Goal: Task Accomplishment & Management: Use online tool/utility

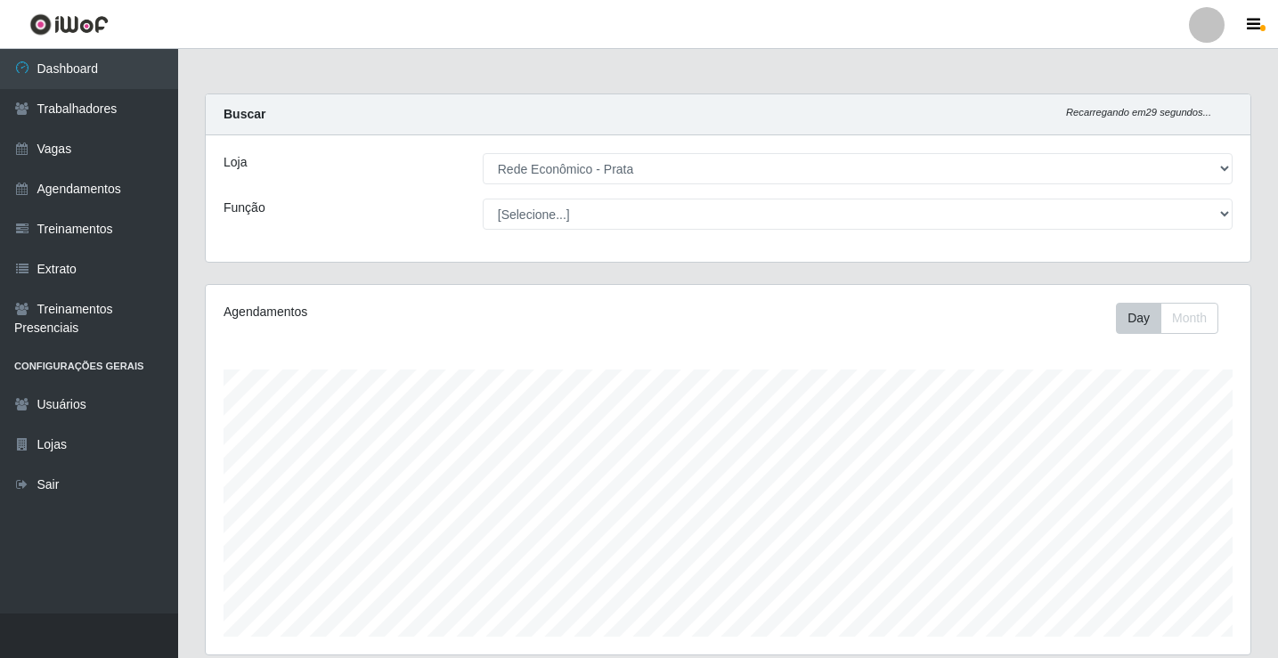
select select "192"
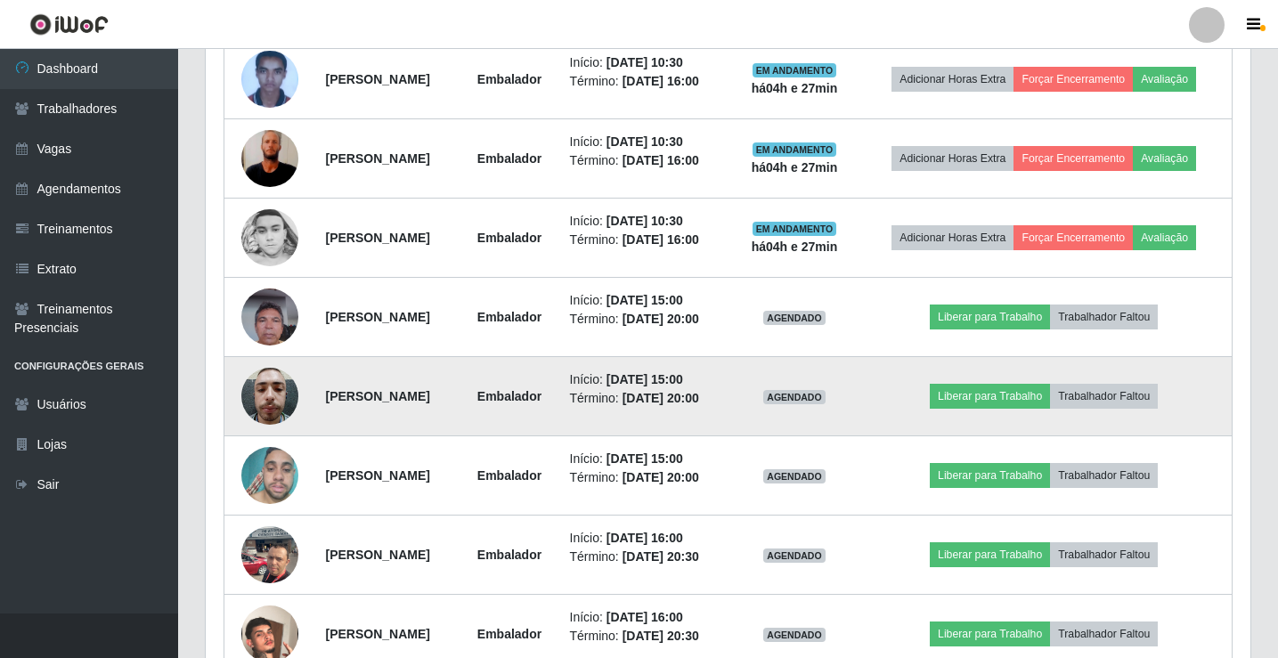
scroll to position [742, 0]
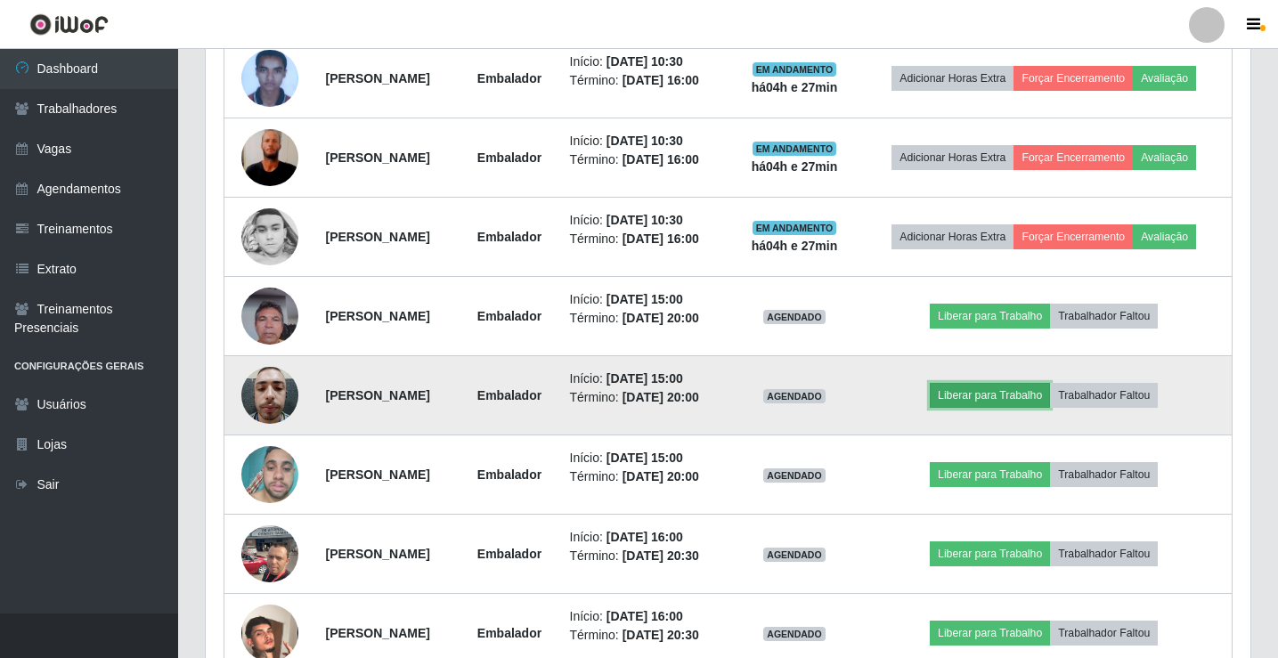
click at [1018, 403] on button "Liberar para Trabalho" at bounding box center [990, 395] width 120 height 25
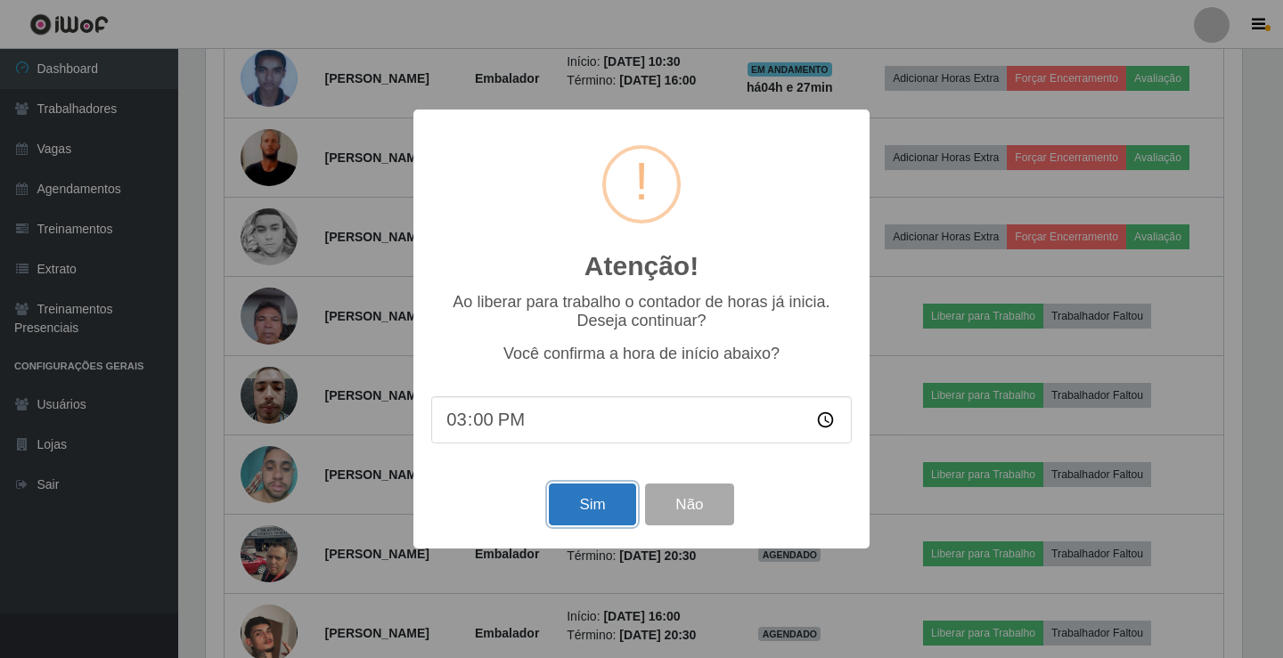
click at [565, 514] on button "Sim" at bounding box center [592, 505] width 86 height 42
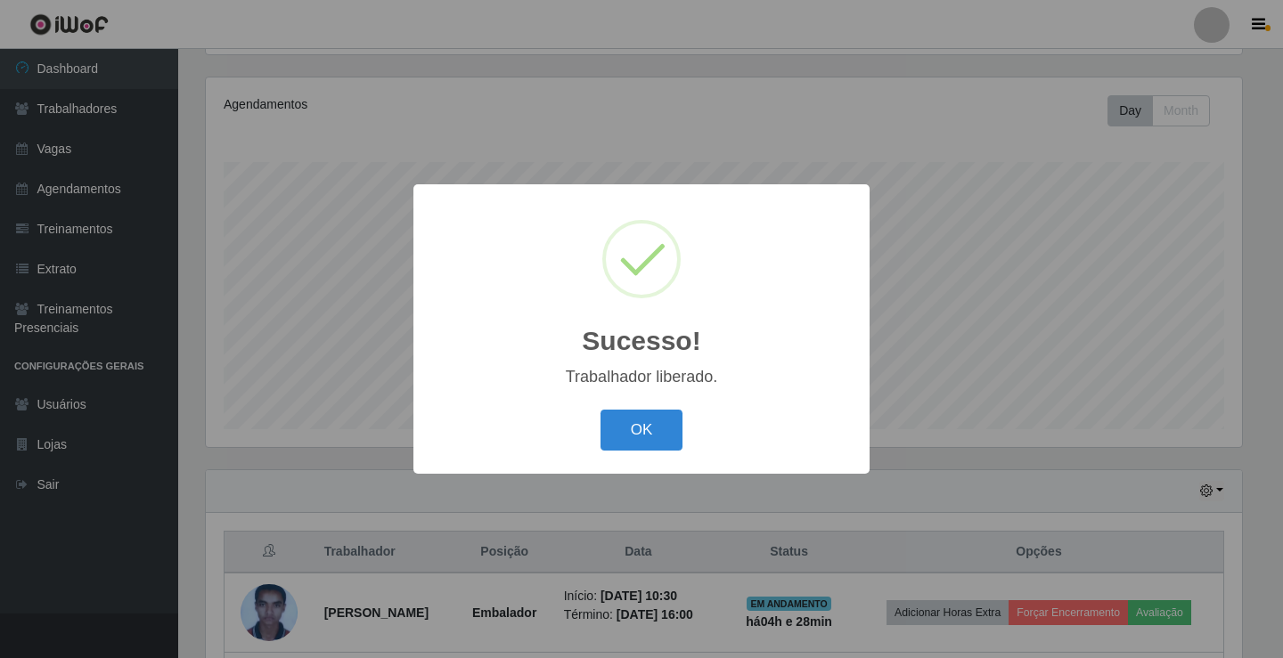
click at [600, 410] on button "OK" at bounding box center [641, 431] width 83 height 42
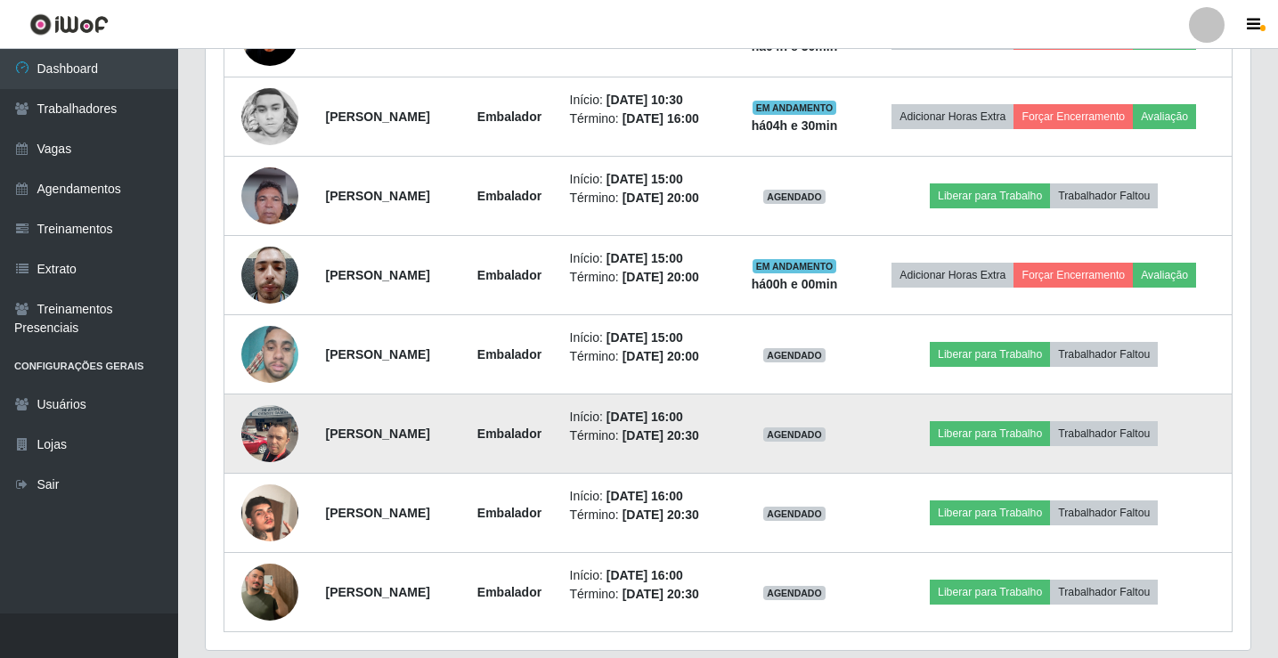
scroll to position [831, 0]
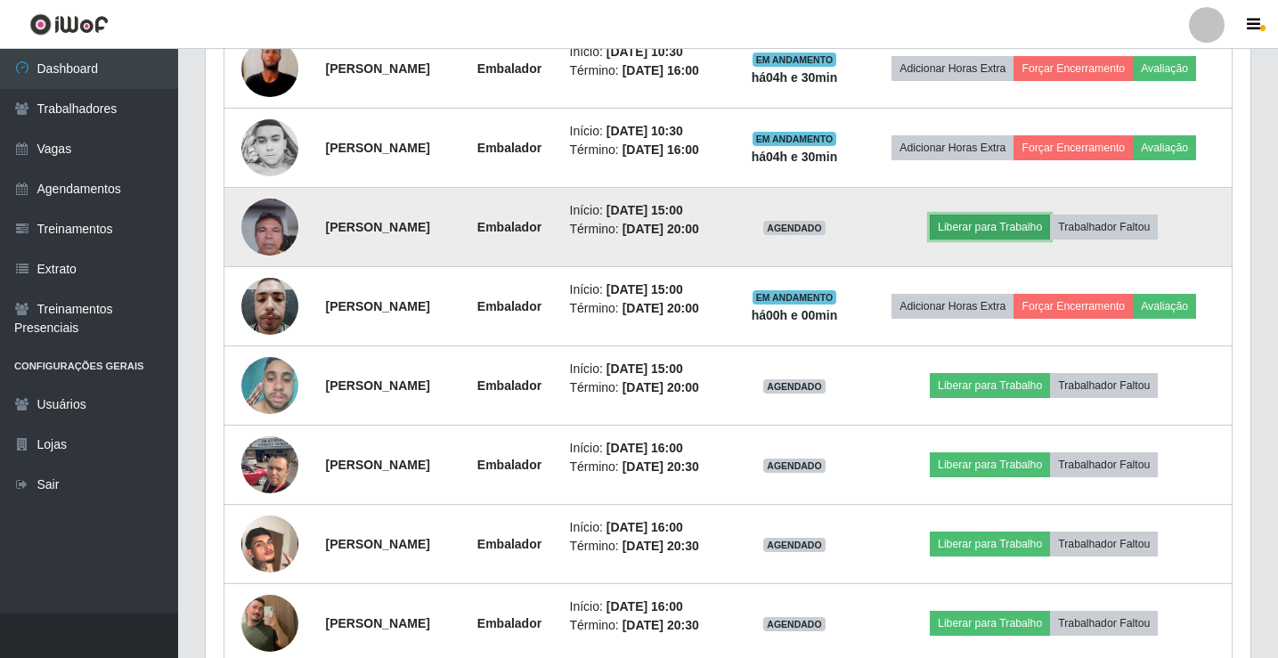
click at [989, 232] on button "Liberar para Trabalho" at bounding box center [990, 227] width 120 height 25
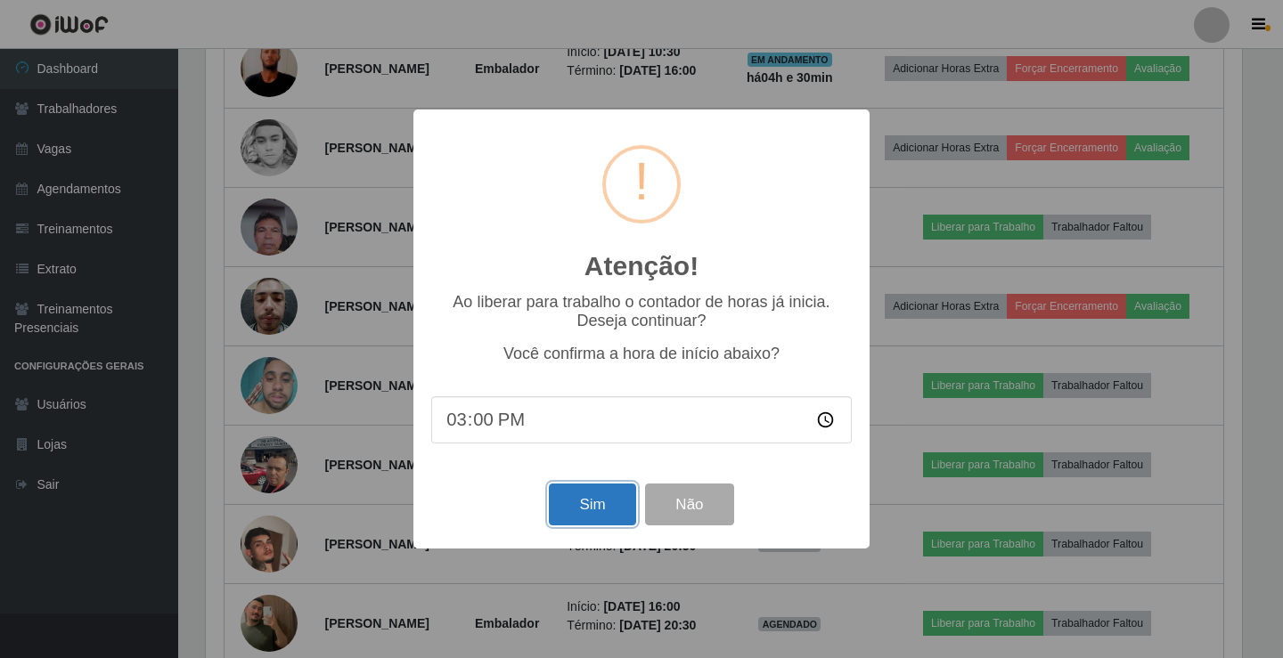
click at [577, 500] on button "Sim" at bounding box center [592, 505] width 86 height 42
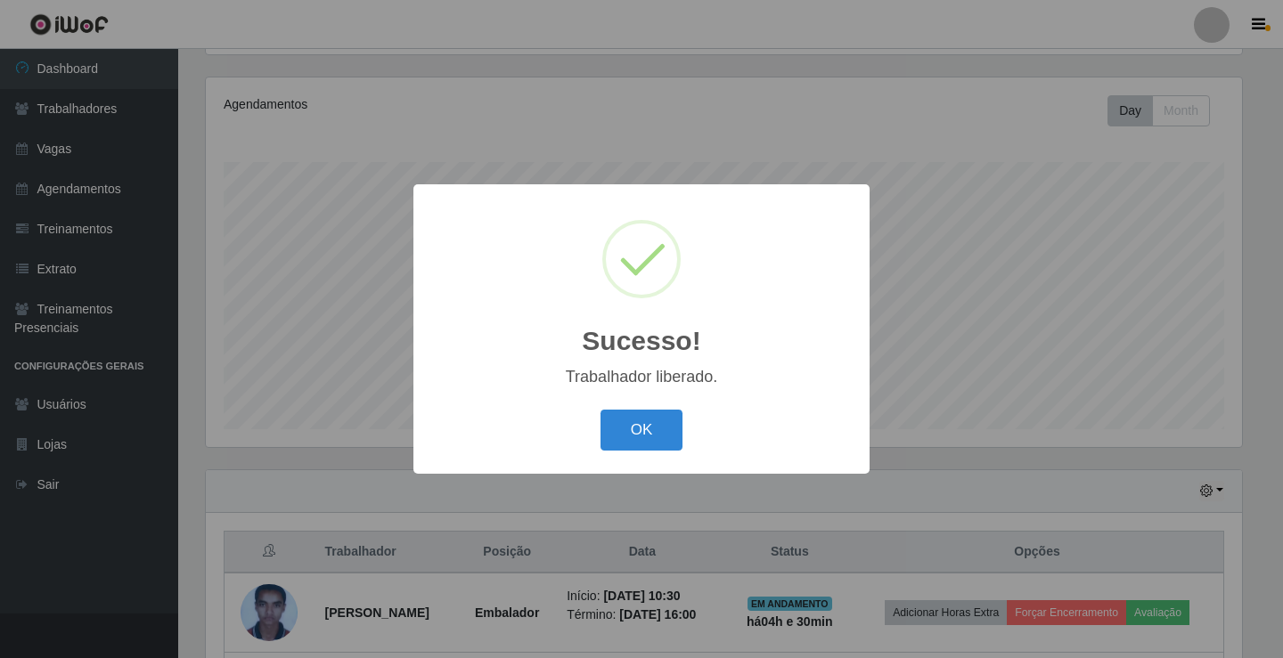
click at [600, 410] on button "OK" at bounding box center [641, 431] width 83 height 42
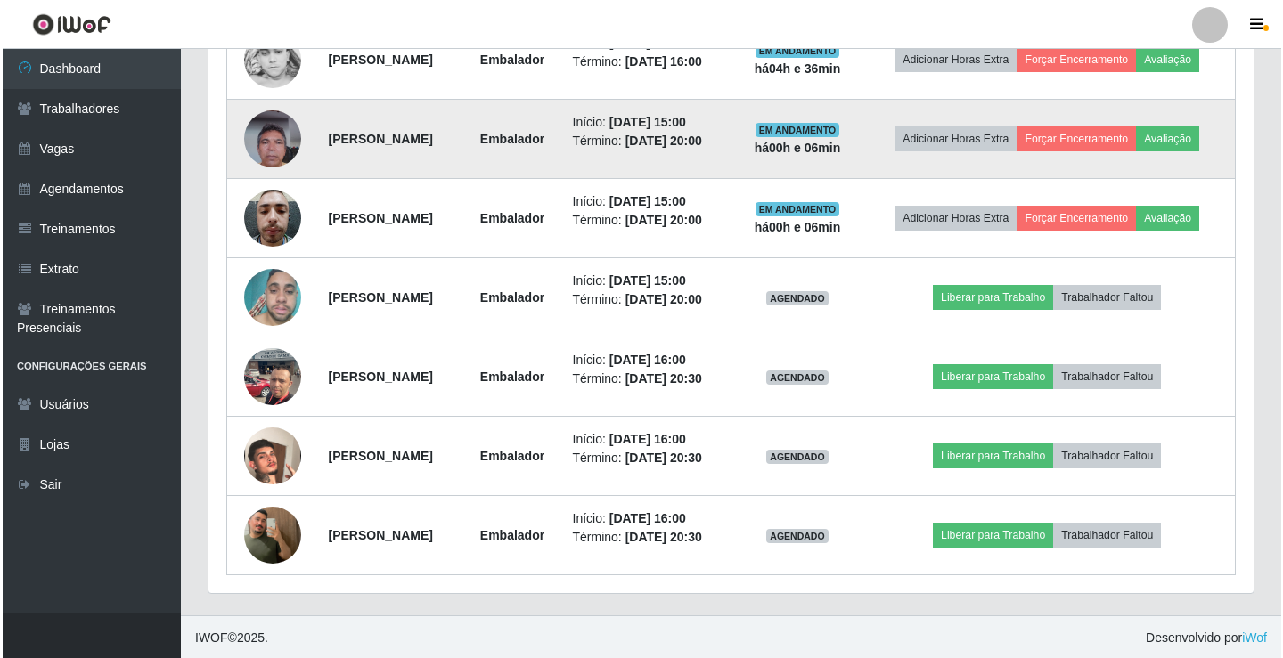
scroll to position [921, 0]
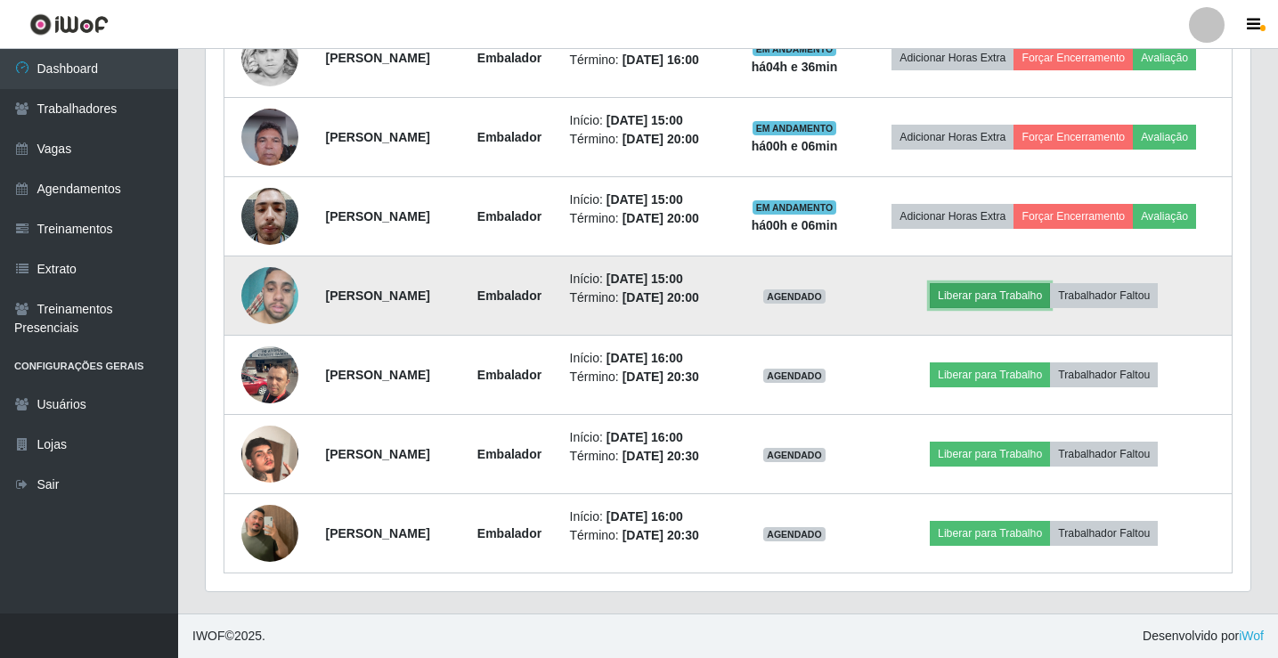
click at [998, 300] on button "Liberar para Trabalho" at bounding box center [990, 295] width 120 height 25
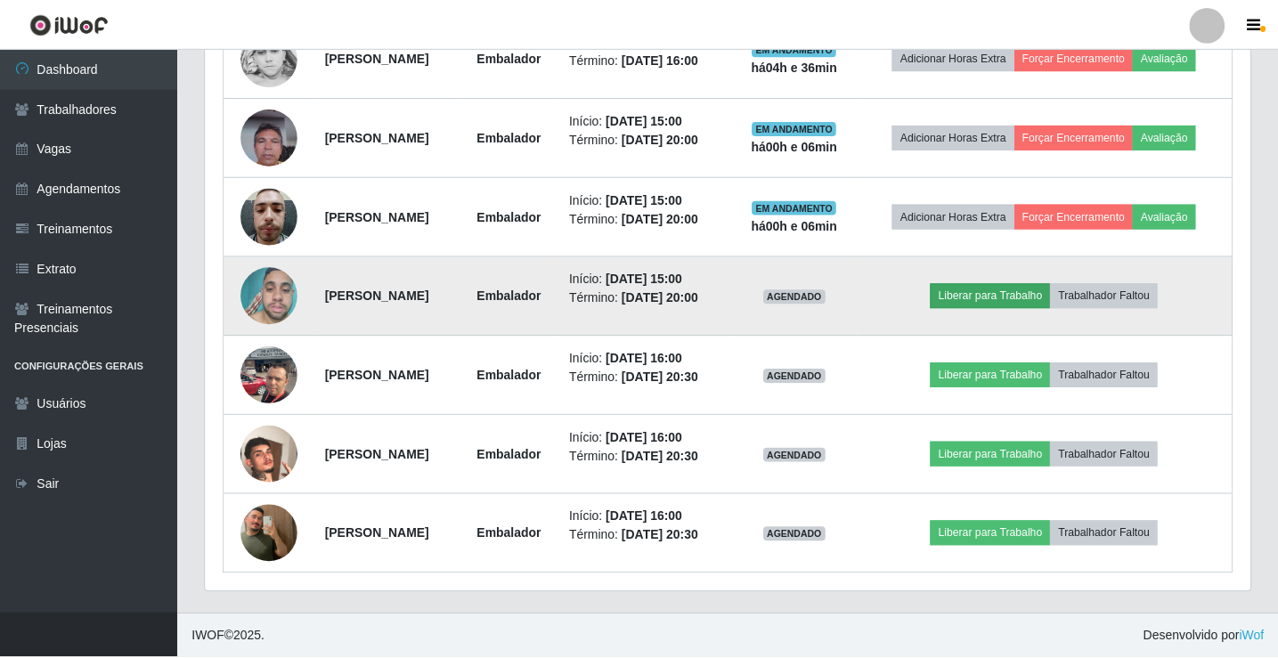
scroll to position [370, 1036]
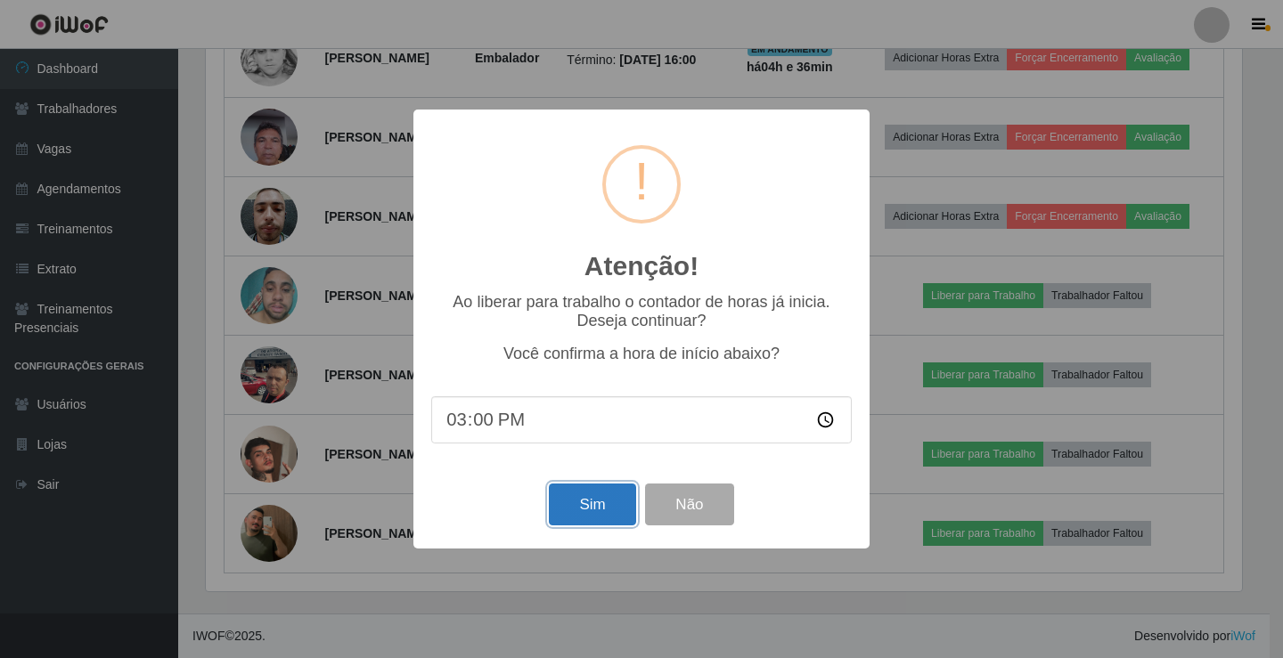
click at [583, 505] on button "Sim" at bounding box center [592, 505] width 86 height 42
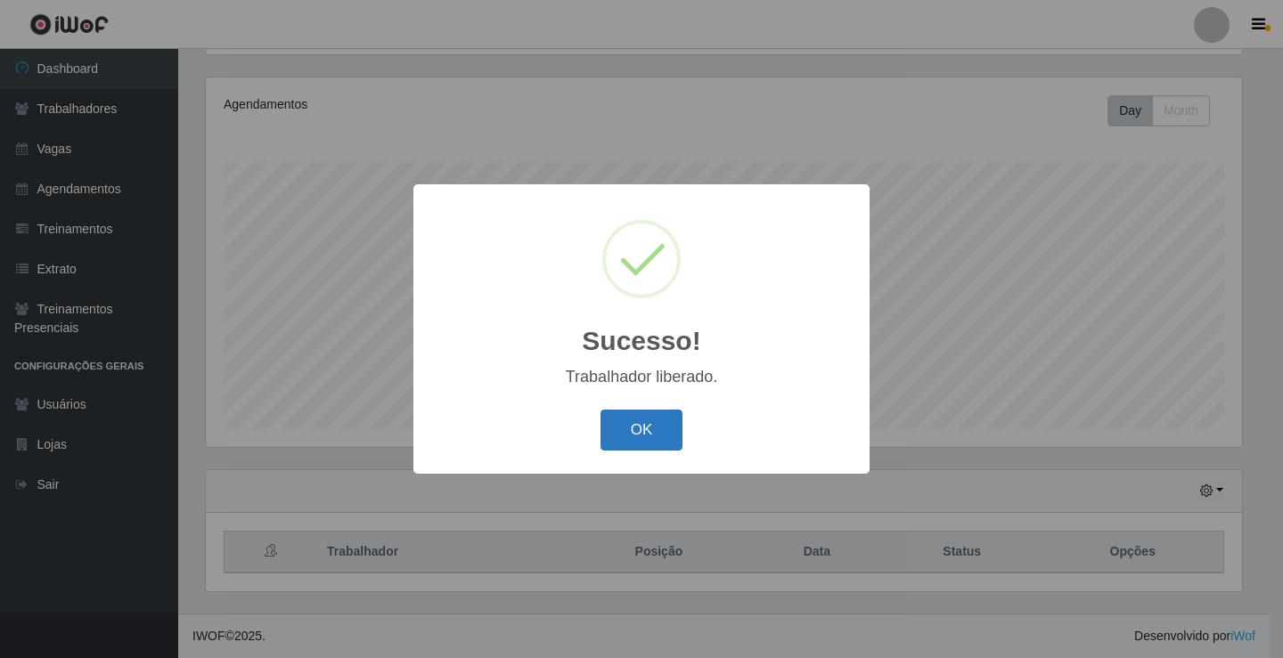
click at [626, 445] on button "OK" at bounding box center [641, 431] width 83 height 42
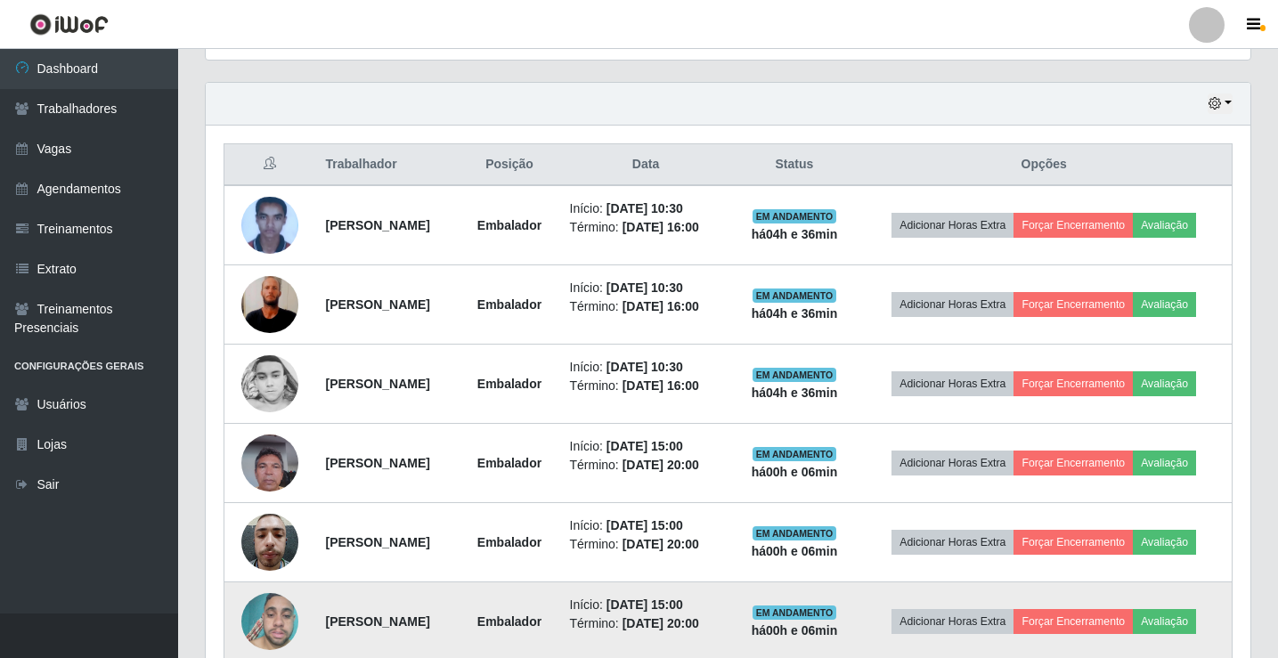
scroll to position [564, 0]
